Goal: Task Accomplishment & Management: Use online tool/utility

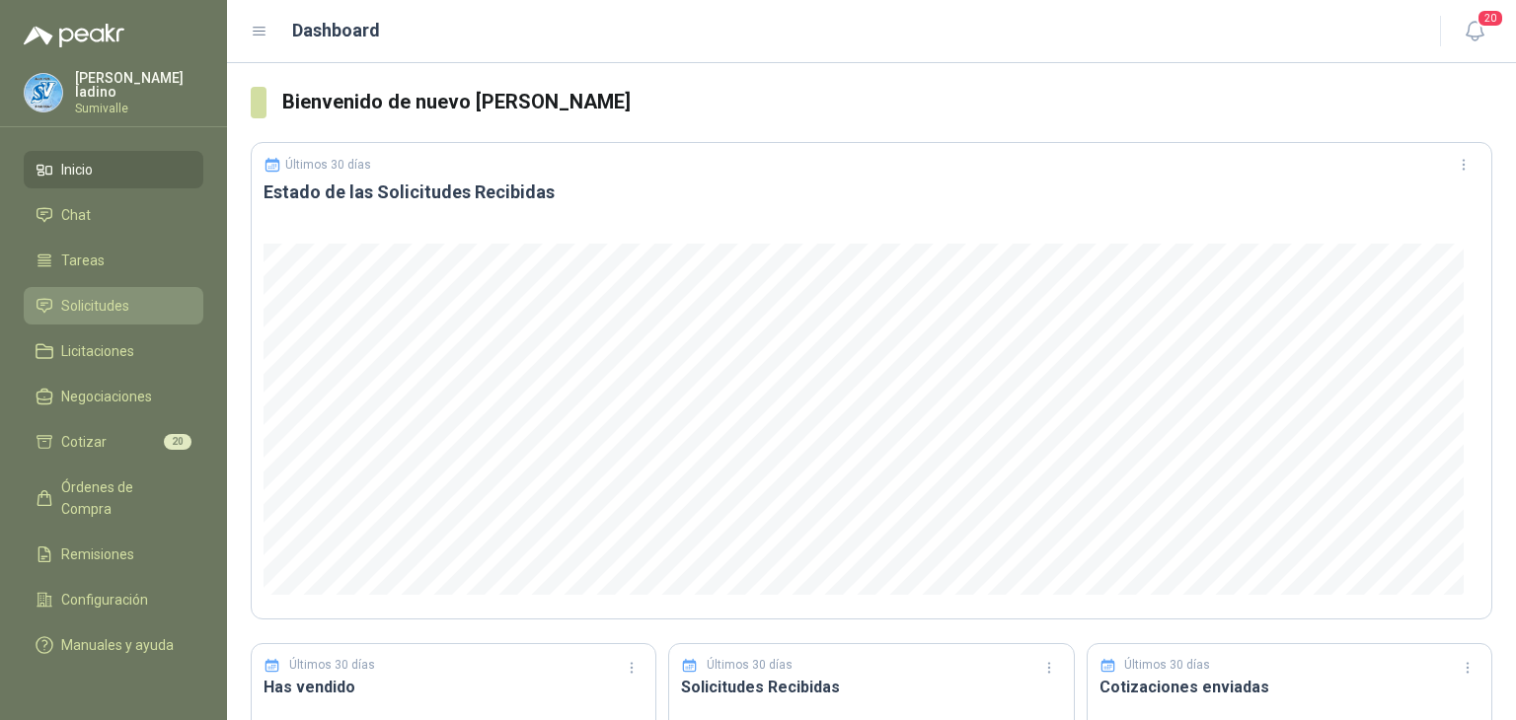
click at [66, 297] on span "Solicitudes" at bounding box center [95, 306] width 68 height 22
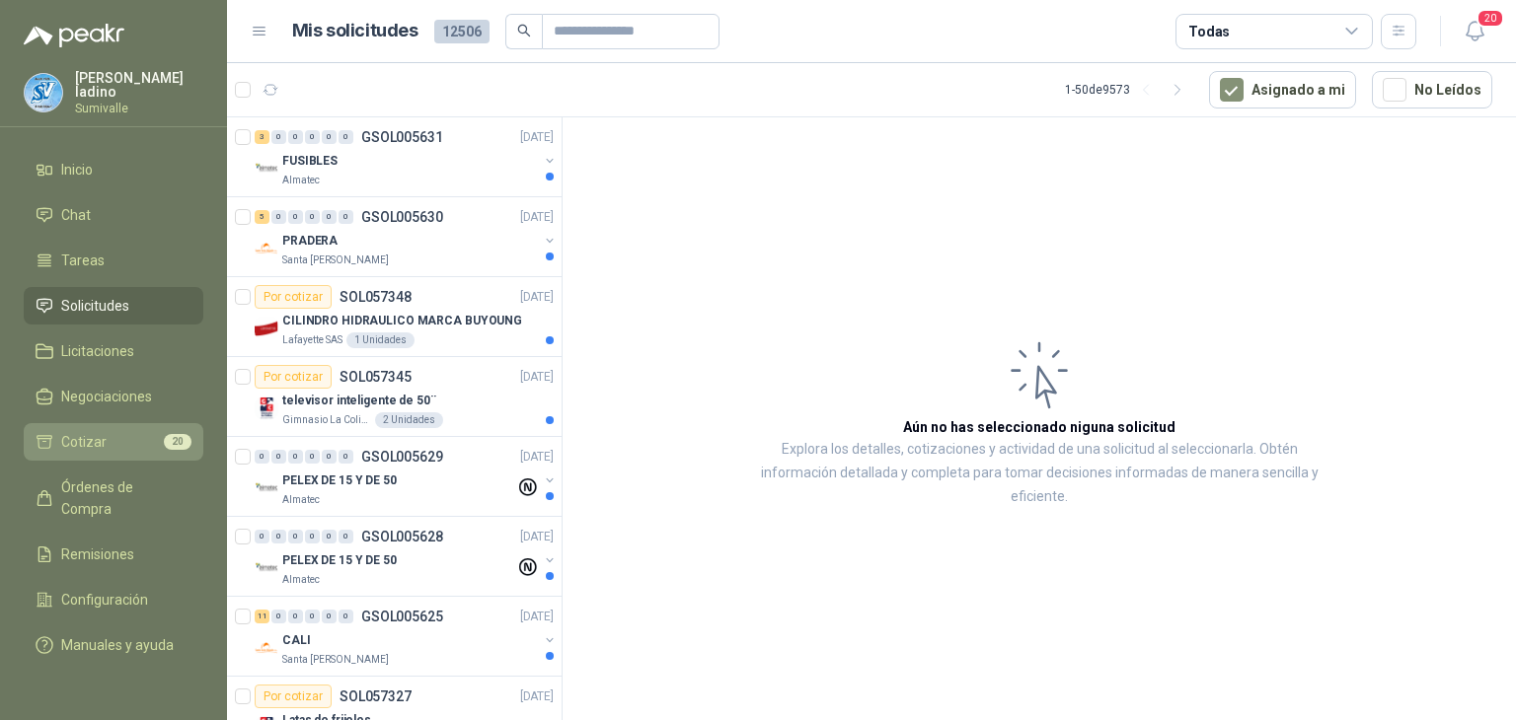
click at [142, 433] on li "Cotizar 20" at bounding box center [114, 442] width 156 height 22
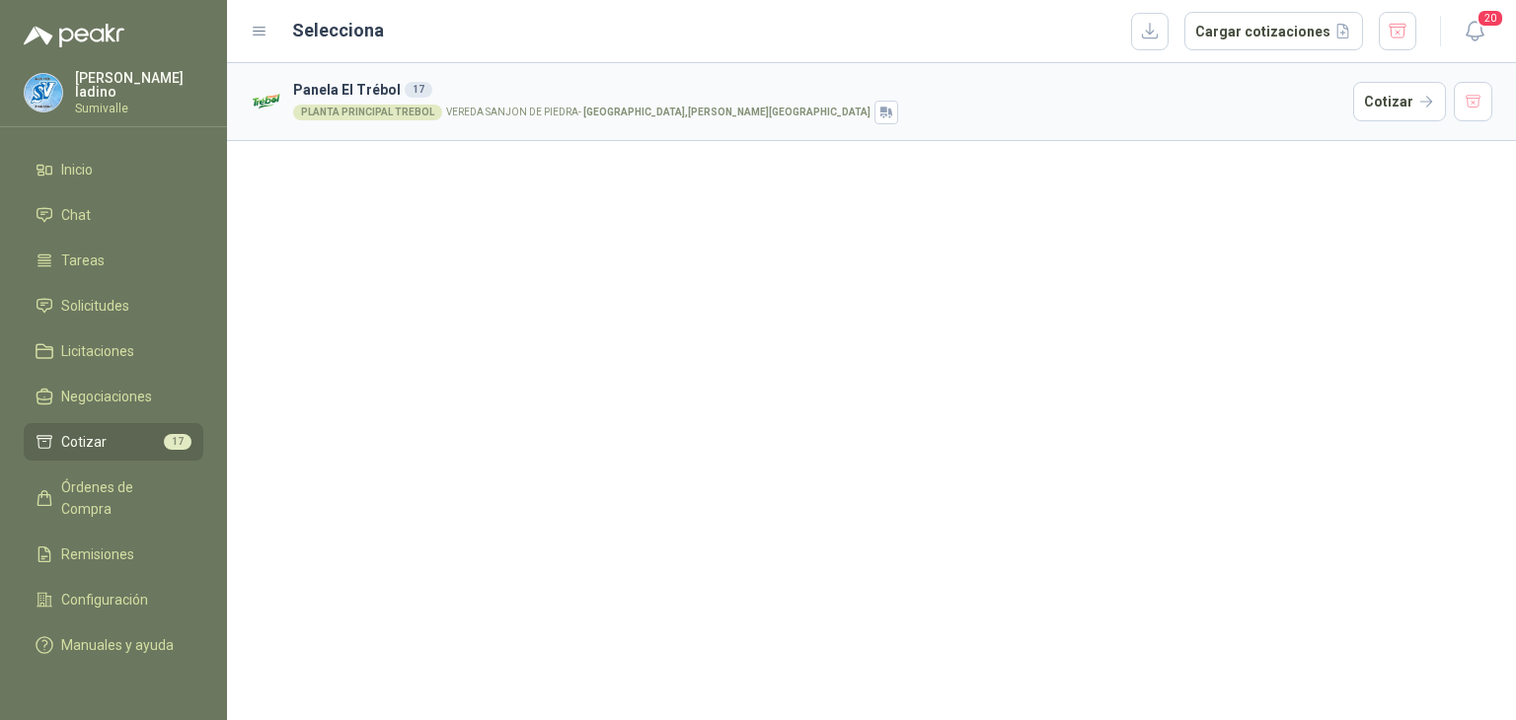
click at [569, 117] on div "PLANTA PRINCIPAL TREBOL VEREDA SANJON DE [GEOGRAPHIC_DATA] , [PERSON_NAME][GEOG…" at bounding box center [819, 113] width 1052 height 24
click at [570, 112] on p "VEREDA [GEOGRAPHIC_DATA][PERSON_NAME] , [PERSON_NAME][GEOGRAPHIC_DATA]" at bounding box center [658, 113] width 424 height 10
click at [374, 107] on div "PLANTA PRINCIPAL TREBOL" at bounding box center [367, 113] width 149 height 16
click at [1382, 104] on button "Cotizar" at bounding box center [1399, 101] width 93 height 39
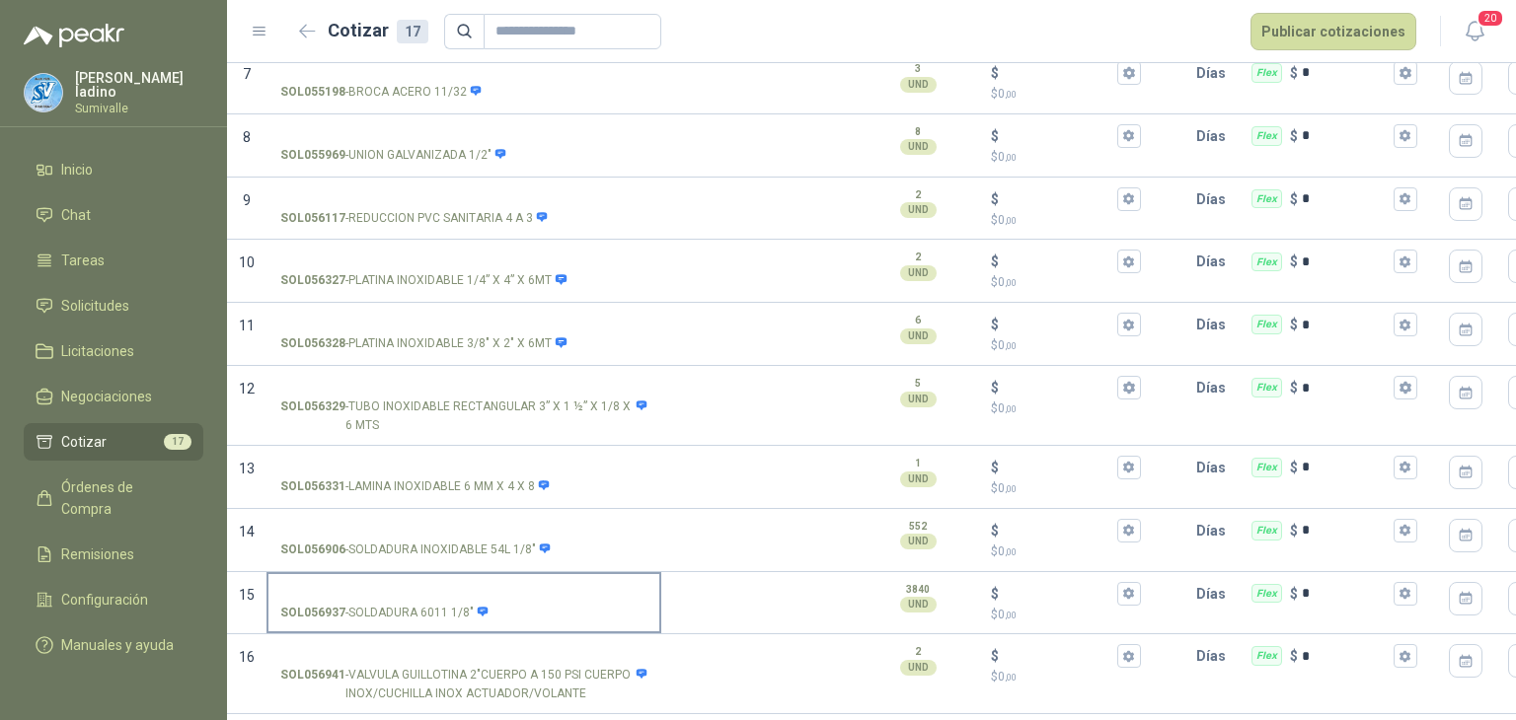
scroll to position [560, 0]
